Goal: Transaction & Acquisition: Purchase product/service

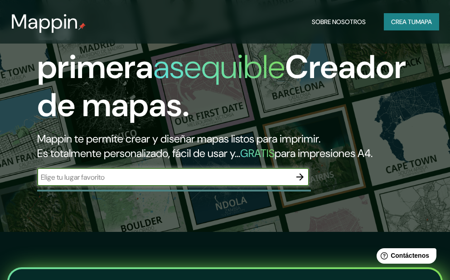
scroll to position [45, 0]
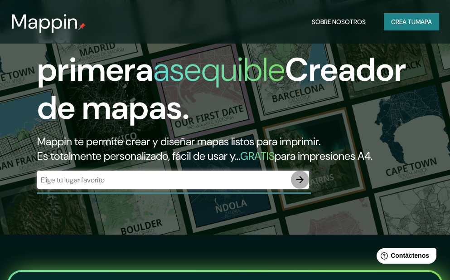
click at [302, 185] on icon "button" at bounding box center [300, 179] width 11 height 11
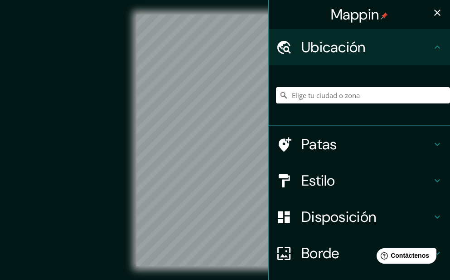
click at [315, 98] on input "Elige tu ciudad o zona" at bounding box center [363, 95] width 174 height 16
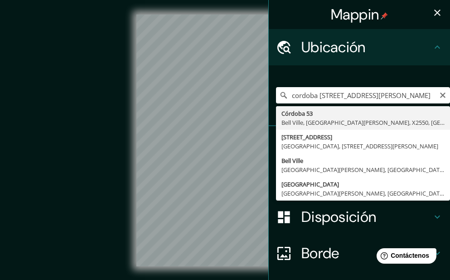
type input "[STREET_ADDRESS][PERSON_NAME]"
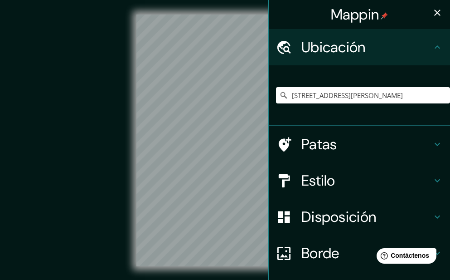
click at [311, 174] on font "Estilo" at bounding box center [319, 180] width 34 height 19
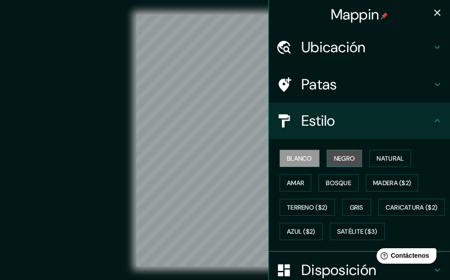
click at [342, 161] on font "Negro" at bounding box center [344, 158] width 21 height 8
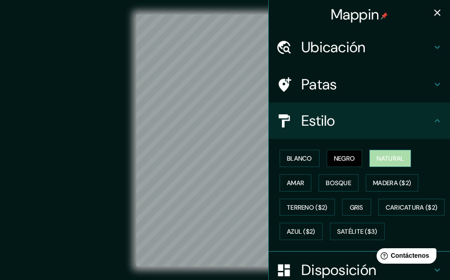
click at [381, 160] on font "Natural" at bounding box center [390, 158] width 27 height 8
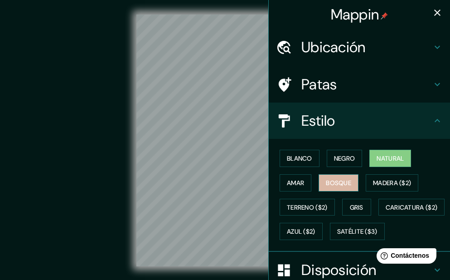
click at [337, 182] on font "Bosque" at bounding box center [338, 183] width 25 height 8
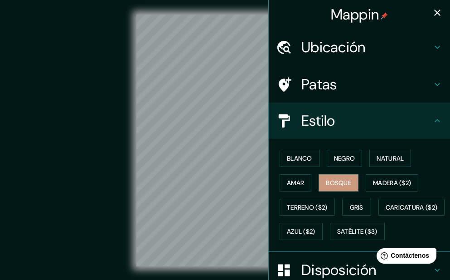
click at [313, 85] on font "Patas" at bounding box center [320, 84] width 36 height 19
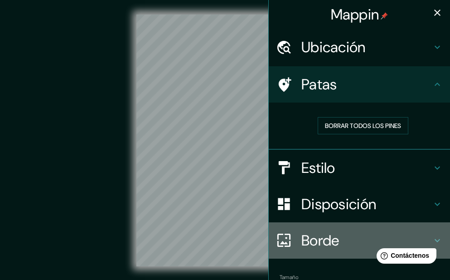
click at [311, 242] on font "Borde" at bounding box center [321, 240] width 38 height 19
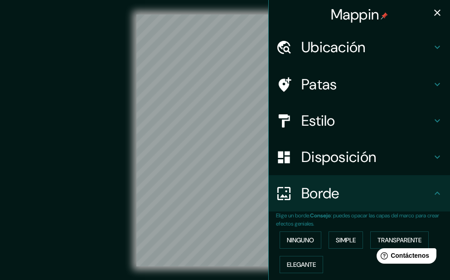
click at [322, 171] on div "Disposición" at bounding box center [359, 157] width 181 height 36
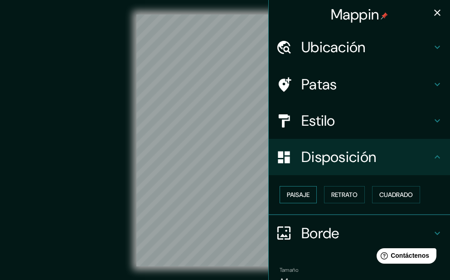
click at [288, 191] on font "Paisaje" at bounding box center [298, 194] width 23 height 8
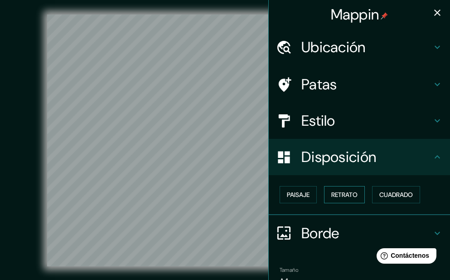
click at [335, 197] on font "Retrato" at bounding box center [345, 194] width 26 height 8
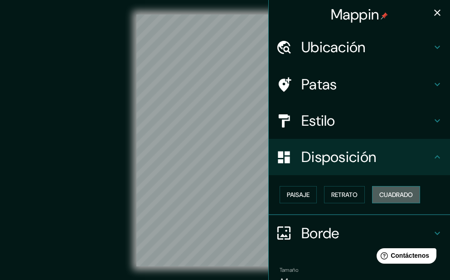
click at [386, 198] on font "Cuadrado" at bounding box center [397, 194] width 34 height 8
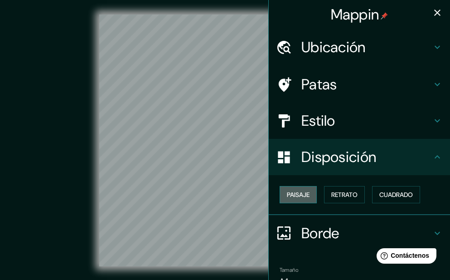
click at [303, 193] on font "Paisaje" at bounding box center [298, 194] width 23 height 8
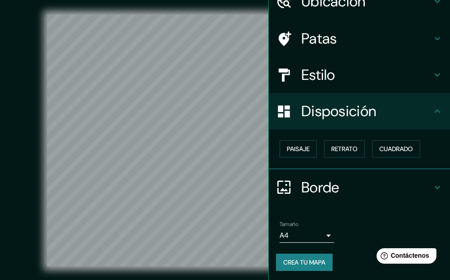
scroll to position [47, 0]
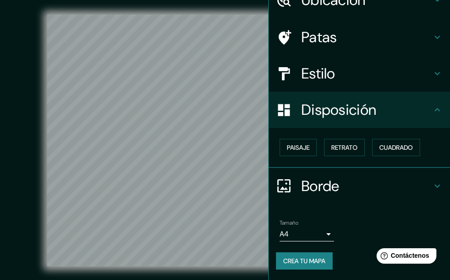
drag, startPoint x: 315, startPoint y: 195, endPoint x: 317, endPoint y: 189, distance: 6.2
click at [315, 195] on font "Borde" at bounding box center [321, 185] width 38 height 19
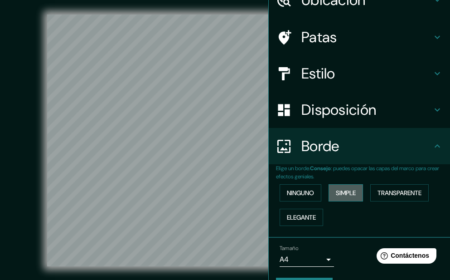
click at [338, 196] on font "Simple" at bounding box center [346, 193] width 20 height 8
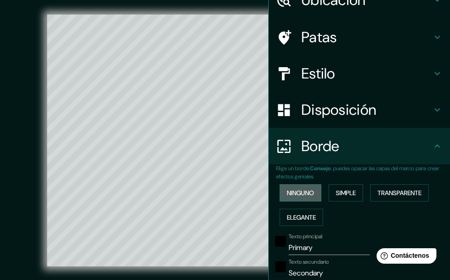
click at [298, 190] on font "Ninguno" at bounding box center [300, 193] width 27 height 8
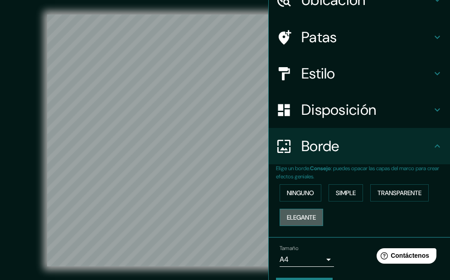
click at [293, 218] on font "Elegante" at bounding box center [301, 217] width 29 height 8
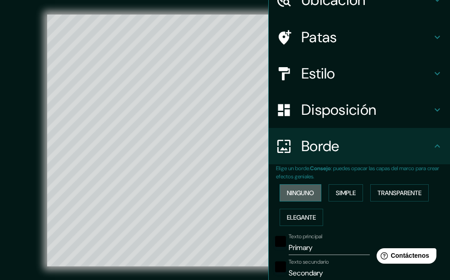
click at [295, 192] on font "Ninguno" at bounding box center [300, 193] width 27 height 8
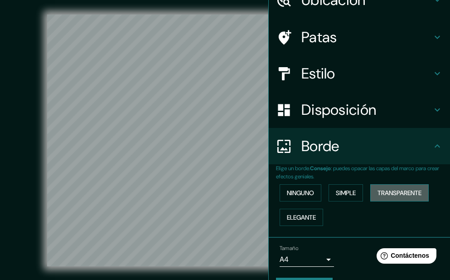
click at [392, 195] on font "Transparente" at bounding box center [400, 193] width 44 height 8
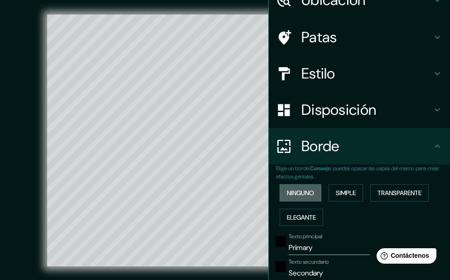
click at [291, 192] on font "Ninguno" at bounding box center [300, 193] width 27 height 8
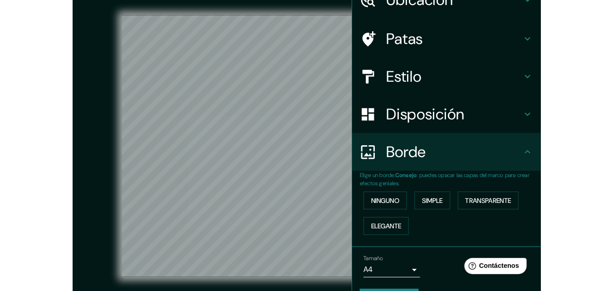
scroll to position [73, 0]
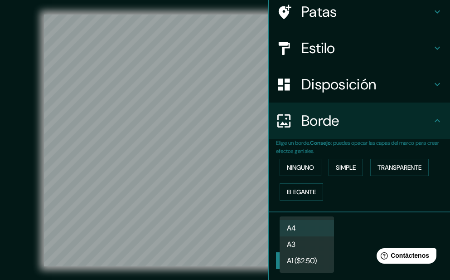
click at [321, 233] on body "Mappin Ubicación Córdoba 53, Bell Ville, Provincia de Córdoba, X2550, Argentina…" at bounding box center [225, 140] width 450 height 280
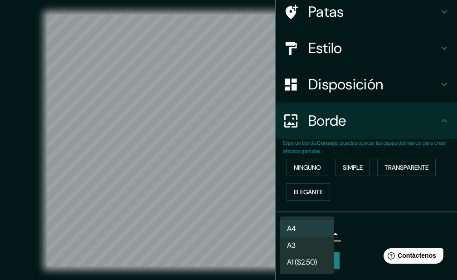
click at [307, 243] on li "A3" at bounding box center [307, 245] width 54 height 17
type input "a4"
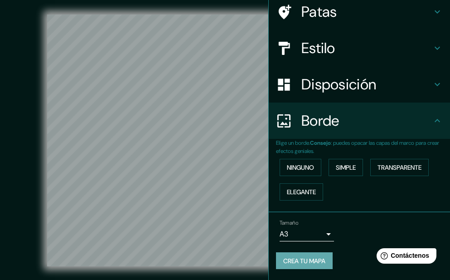
click at [308, 261] on font "Crea tu mapa" at bounding box center [304, 261] width 42 height 8
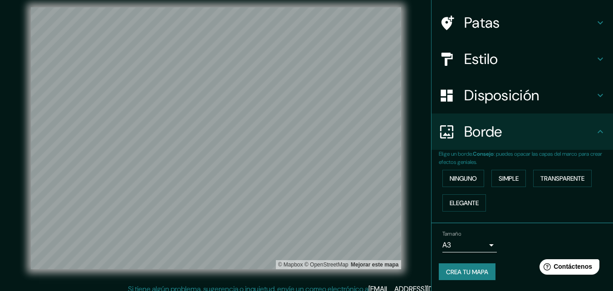
scroll to position [15, 0]
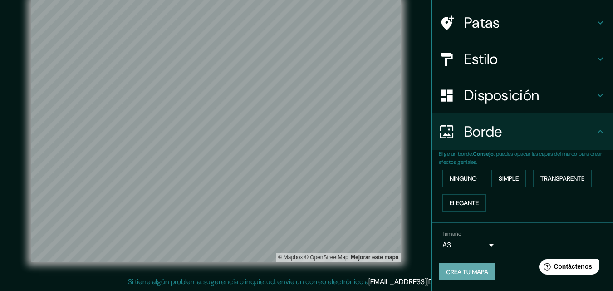
click at [457, 273] on font "Crea tu mapa" at bounding box center [467, 272] width 42 height 8
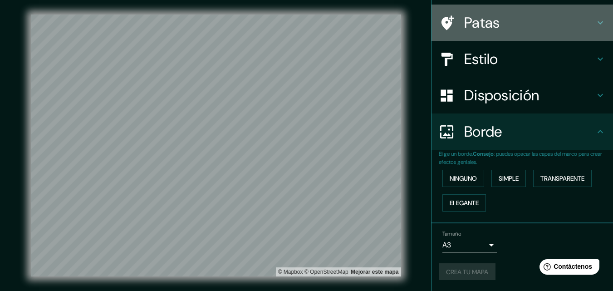
click at [457, 25] on font "Patas" at bounding box center [482, 22] width 36 height 19
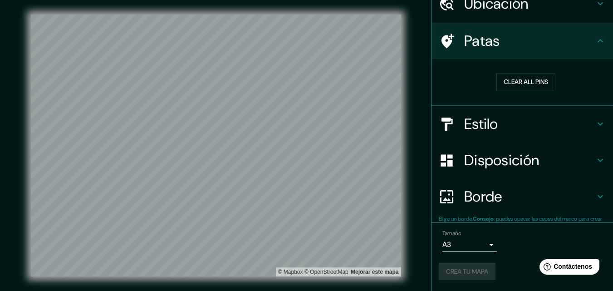
scroll to position [44, 0]
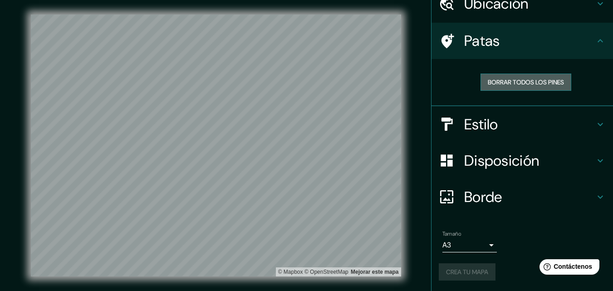
click at [457, 83] on font "Borrar todos los pines" at bounding box center [526, 82] width 76 height 8
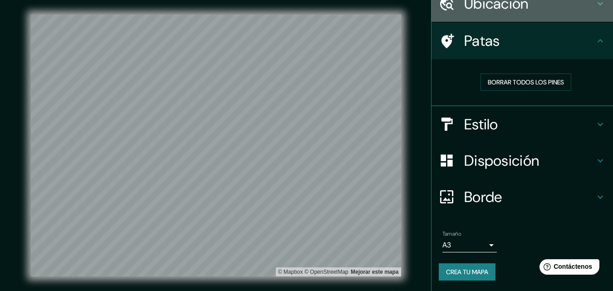
click at [457, 4] on font "Ubicación" at bounding box center [496, 3] width 64 height 19
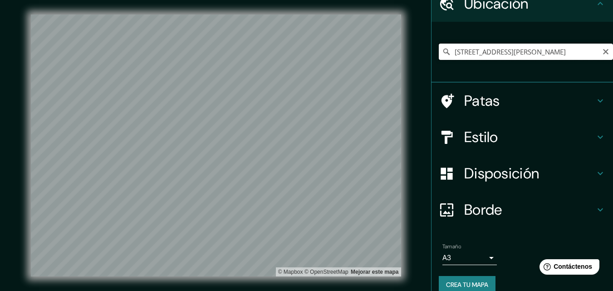
click at [457, 59] on input "[STREET_ADDRESS][PERSON_NAME]" at bounding box center [526, 52] width 174 height 16
click at [442, 53] on icon at bounding box center [446, 51] width 9 height 9
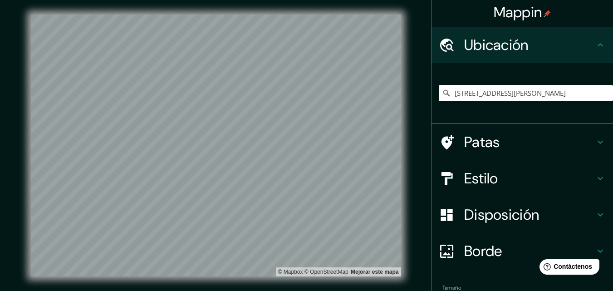
scroll to position [0, 0]
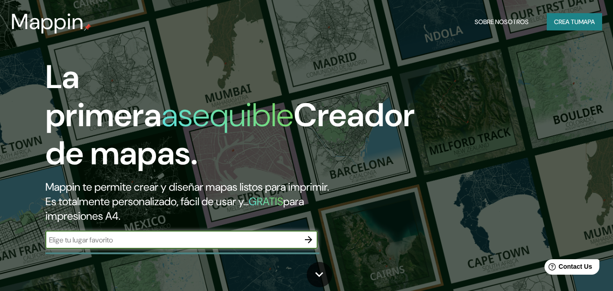
click at [134, 240] on input "text" at bounding box center [172, 239] width 254 height 10
type input "[STREET_ADDRESS]"
click at [308, 237] on icon "button" at bounding box center [308, 239] width 11 height 11
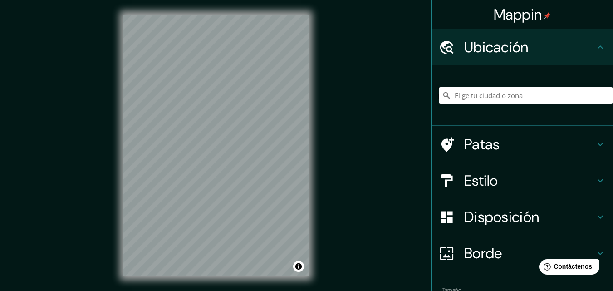
click at [456, 97] on input "Elige tu ciudad o zona" at bounding box center [526, 95] width 174 height 16
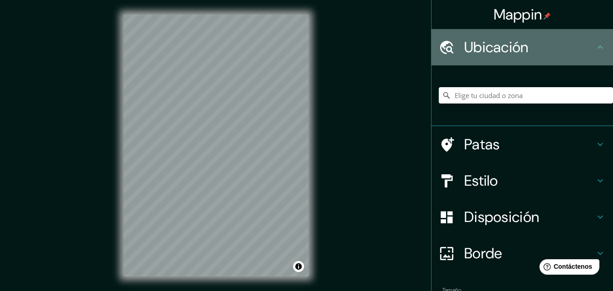
click at [476, 50] on font "Ubicación" at bounding box center [496, 47] width 64 height 19
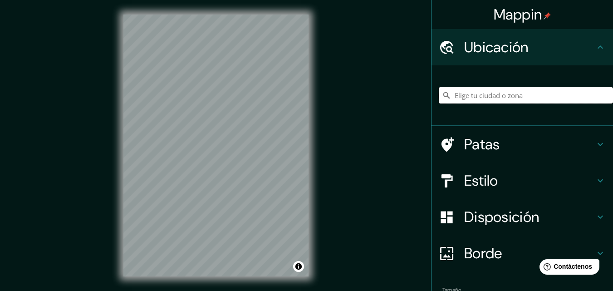
click at [457, 98] on input "Elige tu ciudad o zona" at bounding box center [526, 95] width 174 height 16
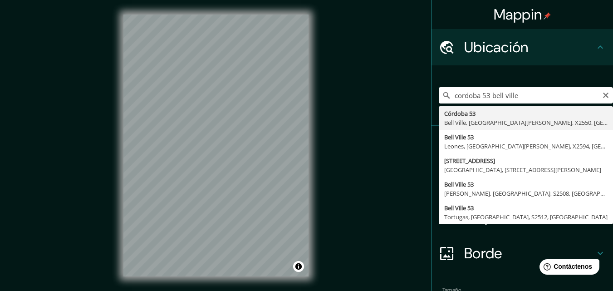
type input "[STREET_ADDRESS][PERSON_NAME]"
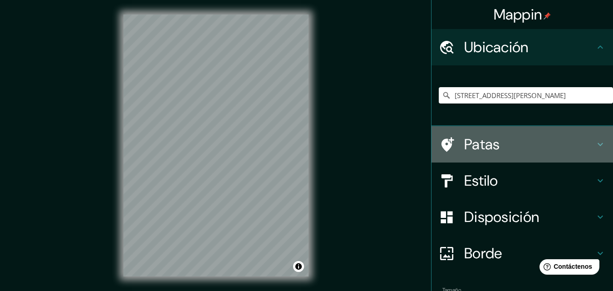
click at [472, 145] on font "Patas" at bounding box center [482, 144] width 36 height 19
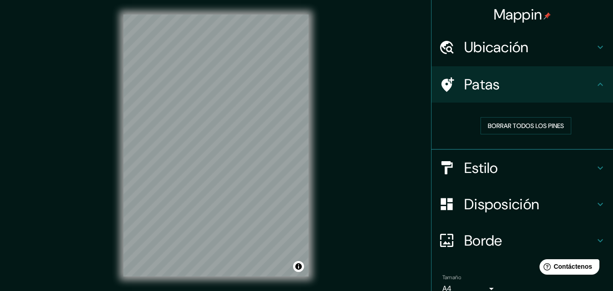
click at [473, 88] on font "Patas" at bounding box center [482, 84] width 36 height 19
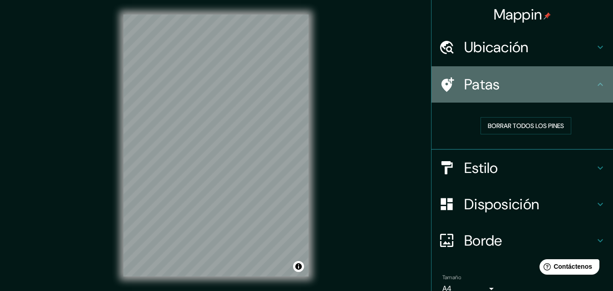
click at [441, 81] on icon at bounding box center [447, 84] width 13 height 15
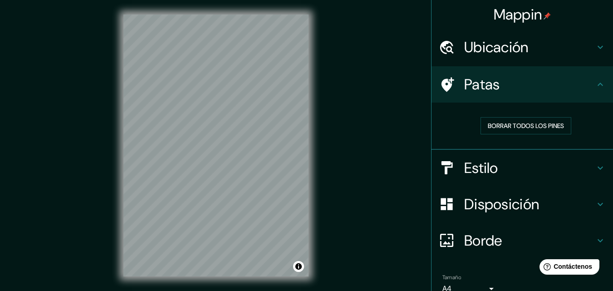
click at [464, 170] on font "Estilo" at bounding box center [481, 167] width 34 height 19
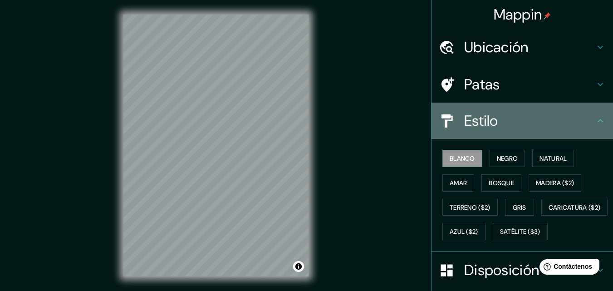
click at [465, 117] on font "Estilo" at bounding box center [481, 120] width 34 height 19
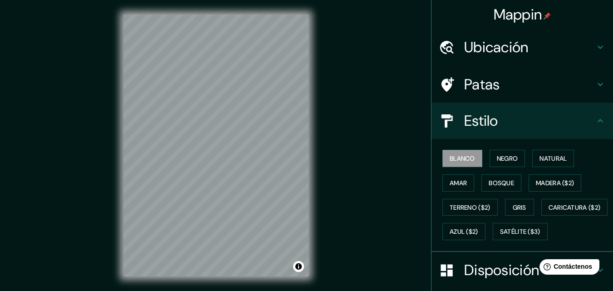
click at [468, 83] on font "Patas" at bounding box center [482, 84] width 36 height 19
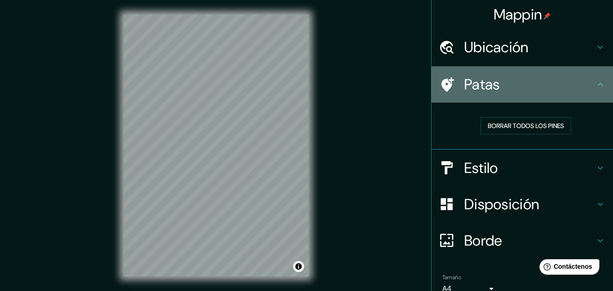
click at [441, 79] on icon at bounding box center [447, 84] width 13 height 15
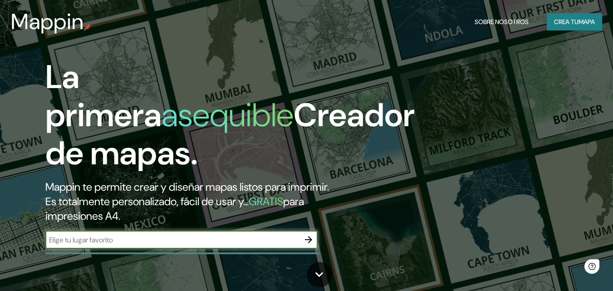
click at [132, 236] on input "text" at bounding box center [172, 239] width 254 height 10
type input "[STREET_ADDRESS]"
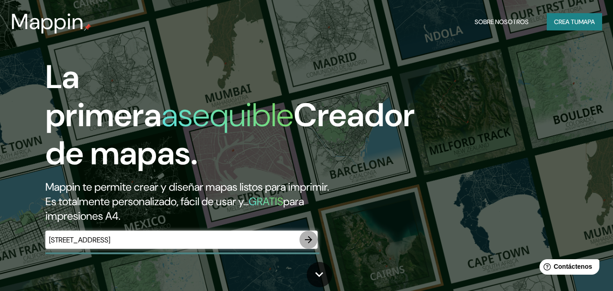
click at [308, 240] on icon "button" at bounding box center [308, 239] width 7 height 7
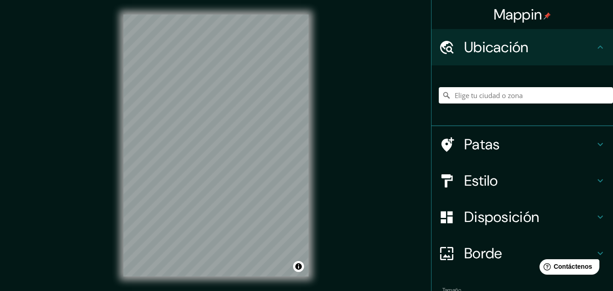
click at [464, 88] on div at bounding box center [526, 95] width 174 height 45
click at [463, 94] on input "Elige tu ciudad o zona" at bounding box center [526, 95] width 174 height 16
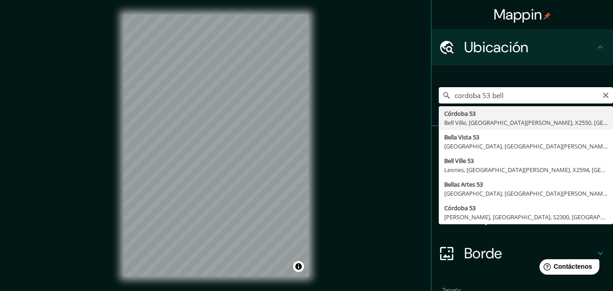
type input "[STREET_ADDRESS][PERSON_NAME]"
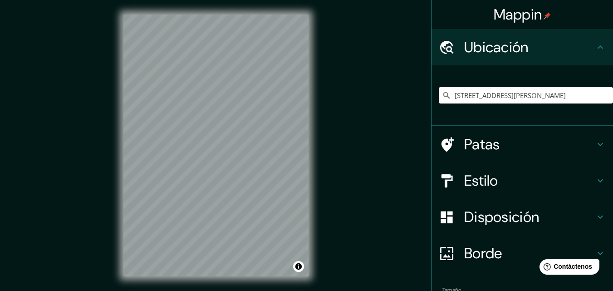
scroll to position [15, 0]
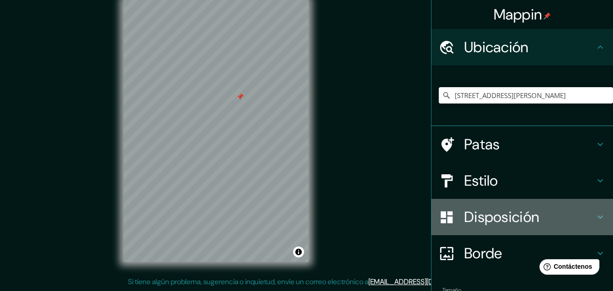
click at [464, 220] on font "Disposición" at bounding box center [501, 216] width 75 height 19
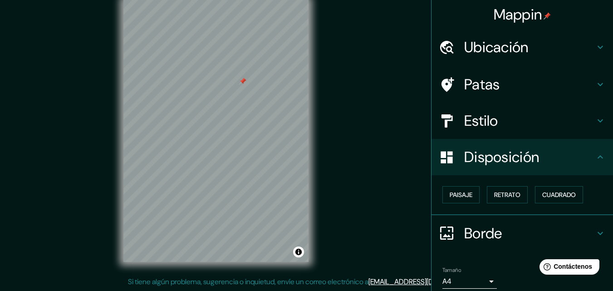
click at [244, 84] on div at bounding box center [242, 81] width 7 height 7
click at [143, 77] on div at bounding box center [141, 75] width 7 height 7
click at [485, 52] on font "Ubicación" at bounding box center [496, 47] width 64 height 19
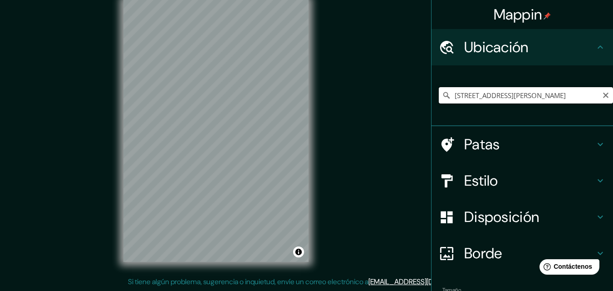
click at [588, 101] on input "[STREET_ADDRESS][PERSON_NAME]" at bounding box center [526, 95] width 174 height 16
click at [534, 13] on font "Mappin" at bounding box center [517, 14] width 49 height 19
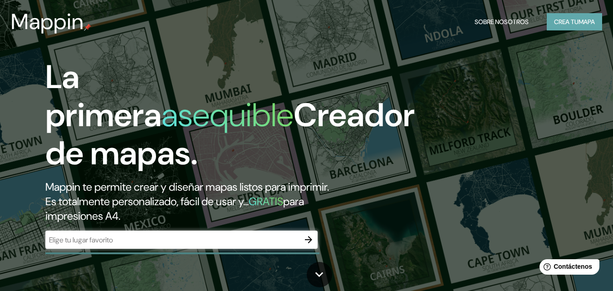
click at [566, 24] on font "Crea tu" at bounding box center [566, 22] width 24 height 8
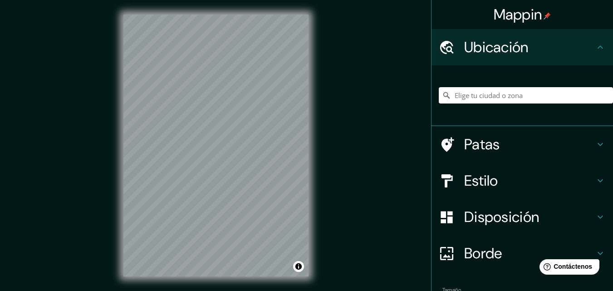
click at [533, 16] on font "Mappin" at bounding box center [517, 14] width 49 height 19
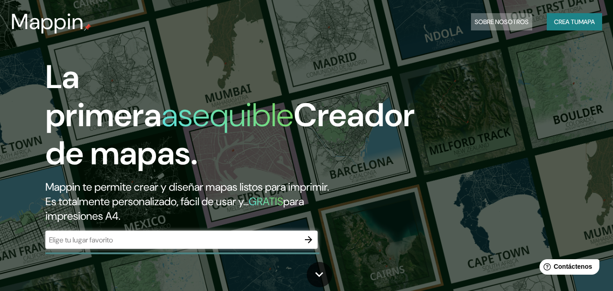
click at [505, 18] on font "Sobre nosotros" at bounding box center [501, 22] width 54 height 8
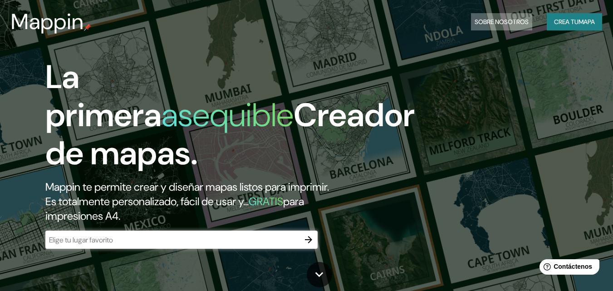
click at [504, 20] on font "Sobre nosotros" at bounding box center [501, 22] width 54 height 8
click at [572, 20] on font "Crea tu" at bounding box center [566, 22] width 24 height 8
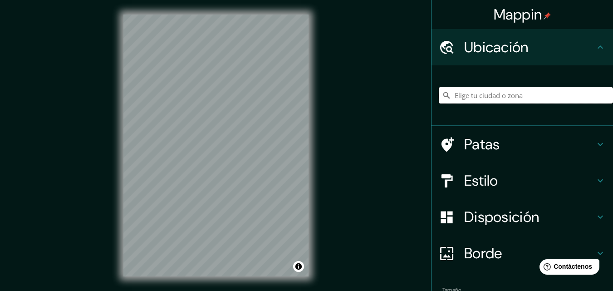
click at [523, 100] on input "Elige tu ciudad o zona" at bounding box center [526, 95] width 174 height 16
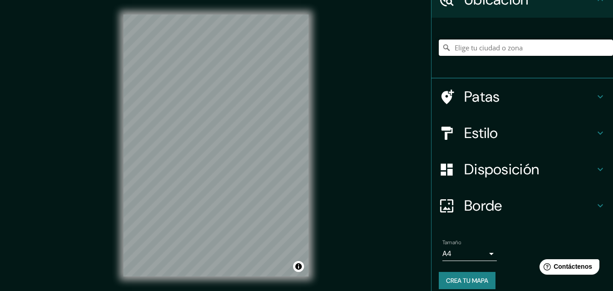
scroll to position [57, 0]
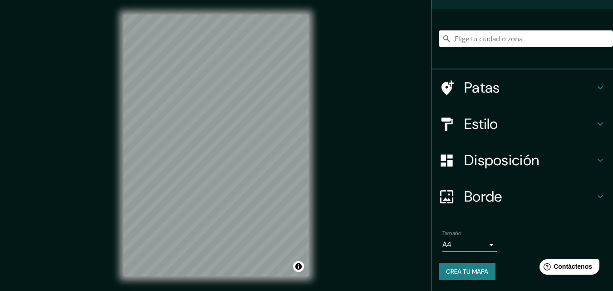
click at [466, 271] on font "Crea tu mapa" at bounding box center [467, 271] width 42 height 8
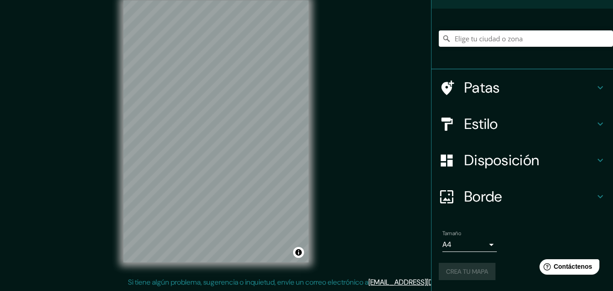
scroll to position [15, 0]
click at [479, 38] on input "Elige tu ciudad o zona" at bounding box center [526, 38] width 174 height 16
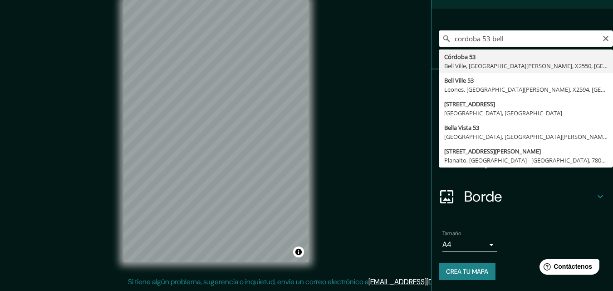
type input "[STREET_ADDRESS][PERSON_NAME]"
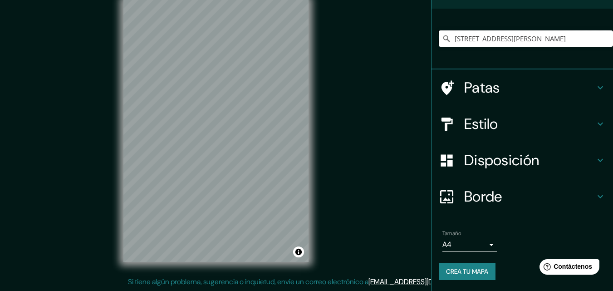
scroll to position [0, 0]
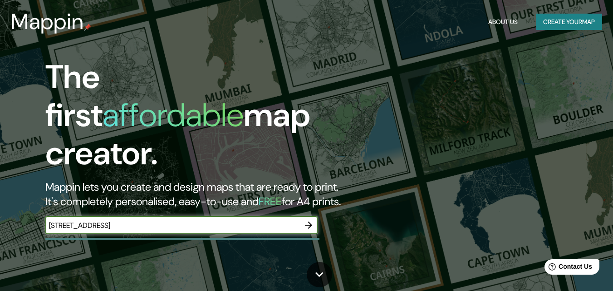
click at [303, 220] on icon "button" at bounding box center [308, 225] width 11 height 11
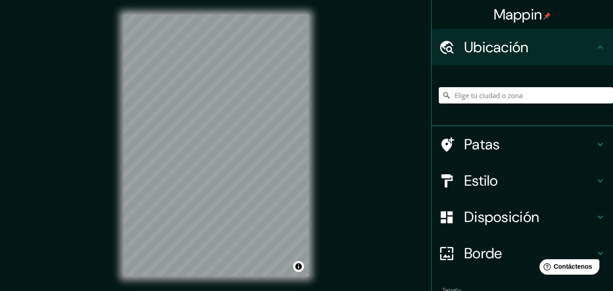
click at [464, 88] on input "Elige tu ciudad o zona" at bounding box center [526, 95] width 174 height 16
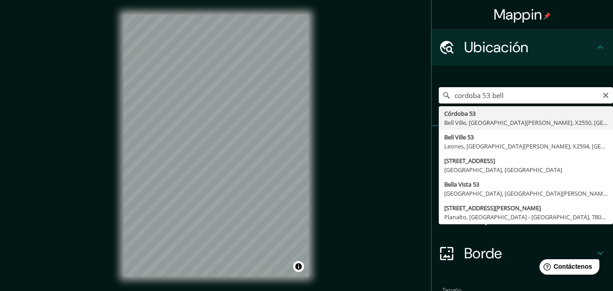
type input "[STREET_ADDRESS][PERSON_NAME]"
